Goal: Task Accomplishment & Management: Use online tool/utility

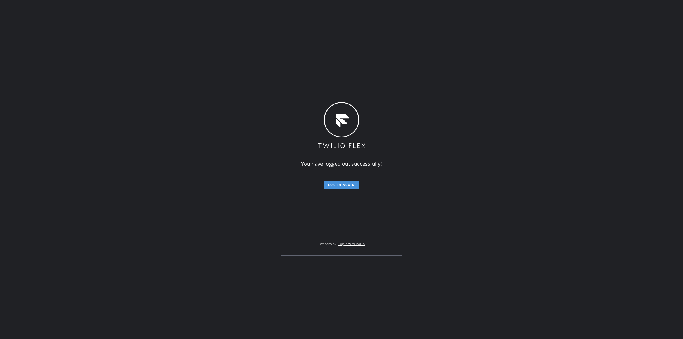
click at [340, 184] on span "Log in again" at bounding box center [341, 185] width 27 height 4
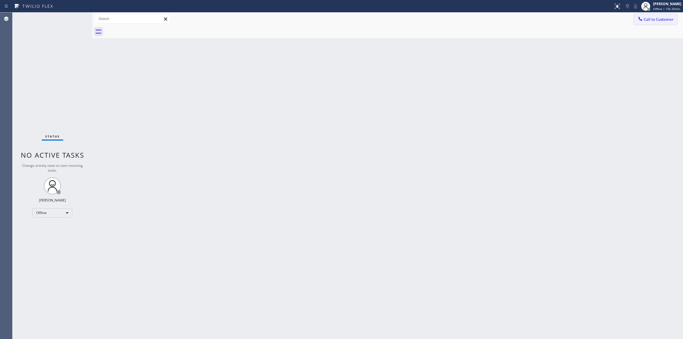
click at [644, 17] on span "Call to Customer" at bounding box center [659, 19] width 30 height 5
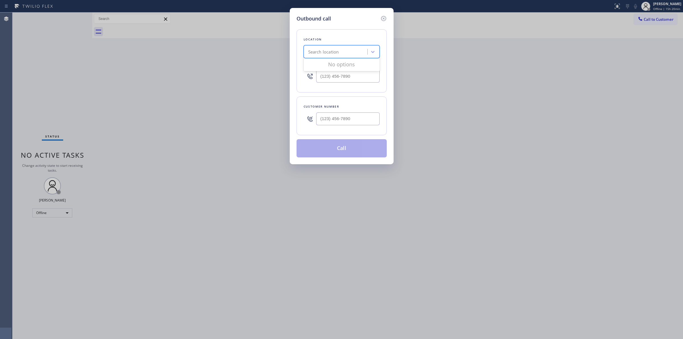
paste input "Blue Cloud AC repair"
click at [342, 56] on div "Search location" at bounding box center [336, 52] width 62 height 10
type input "Blue Cloud AC repair"
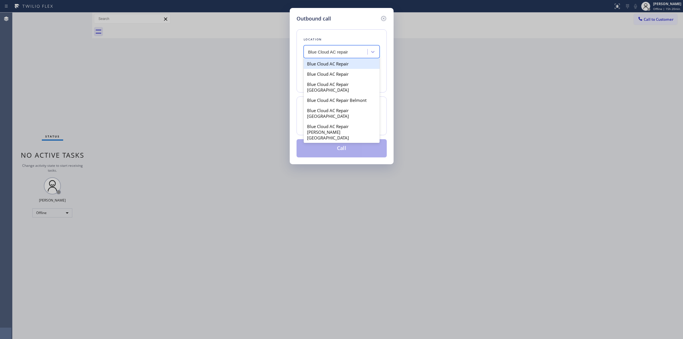
click at [354, 69] on div "Blue Cloud AC Repair" at bounding box center [342, 64] width 76 height 10
type input "[PHONE_NUMBER]"
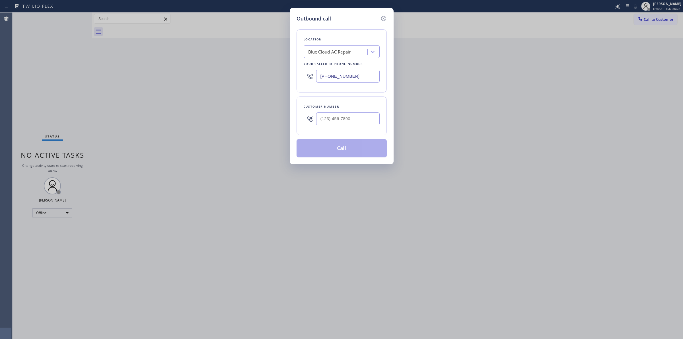
click at [347, 80] on input "[PHONE_NUMBER]" at bounding box center [347, 76] width 63 height 13
click at [652, 18] on div "Outbound call Location Blue Cloud AC Repair Your caller id phone number [PHONE_…" at bounding box center [341, 169] width 683 height 339
click at [658, 6] on div "Outbound call Location Blue Cloud AC Repair Your caller id phone number [PHONE_…" at bounding box center [341, 169] width 683 height 339
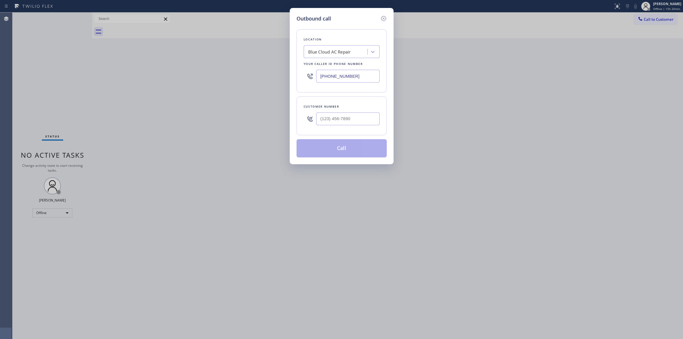
drag, startPoint x: 383, startPoint y: 18, endPoint x: 603, endPoint y: 5, distance: 220.1
click at [385, 18] on icon at bounding box center [383, 18] width 7 height 7
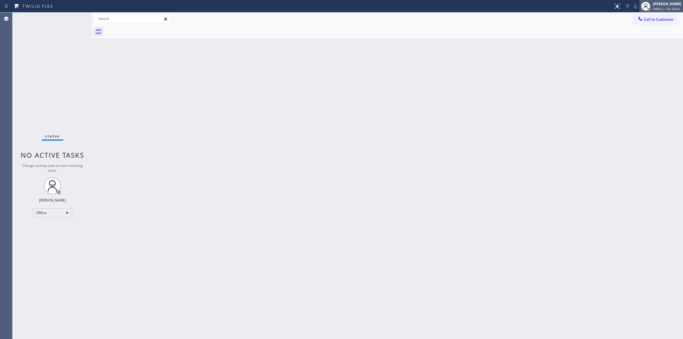
drag, startPoint x: 666, startPoint y: 3, endPoint x: 663, endPoint y: 9, distance: 6.9
click at [665, 4] on div "[PERSON_NAME]" at bounding box center [667, 3] width 28 height 5
click at [644, 38] on button "Unavailable" at bounding box center [654, 37] width 57 height 7
click at [654, 18] on span "Call to Customer" at bounding box center [659, 19] width 30 height 5
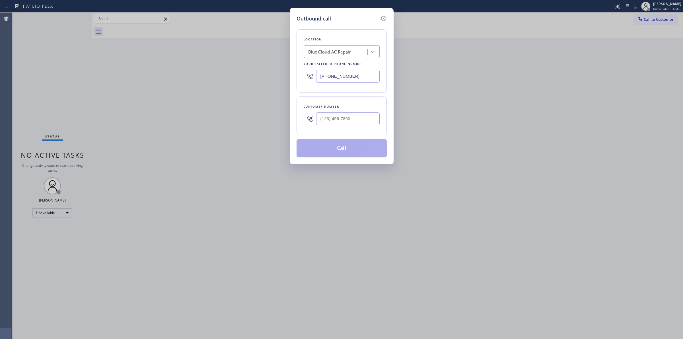
paste input "5 Star Plumbing"
type input "5 Star Plumbing"
click at [349, 47] on div "Blue Cloud AC Repair 5 Star Plumbing" at bounding box center [336, 52] width 62 height 10
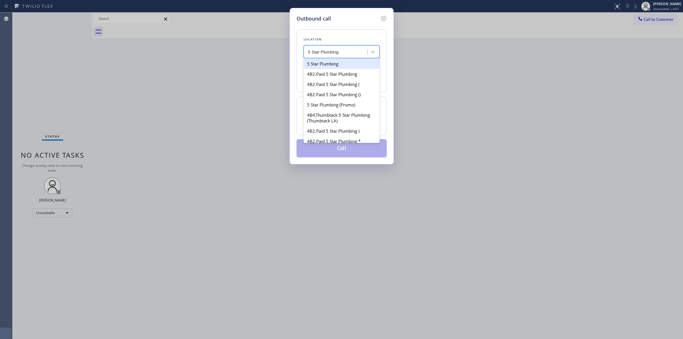
click at [336, 62] on div "5 Star Plumbing" at bounding box center [342, 64] width 76 height 10
type input "[PHONE_NUMBER]"
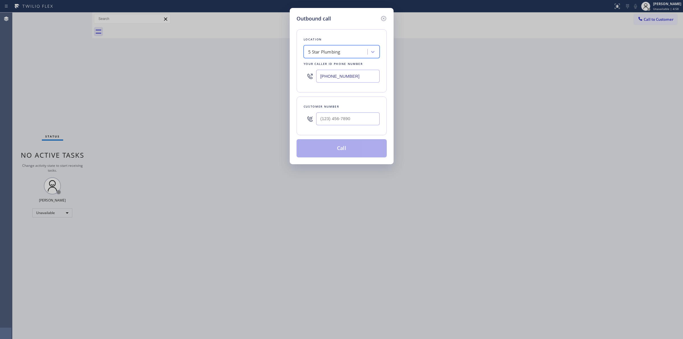
click at [342, 75] on input "[PHONE_NUMBER]" at bounding box center [347, 76] width 63 height 13
